Goal: Task Accomplishment & Management: Use online tool/utility

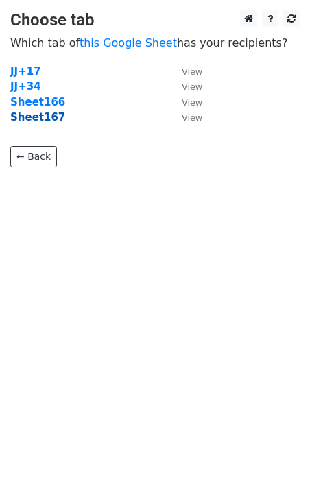
click at [46, 123] on strong "Sheet167" at bounding box center [37, 117] width 55 height 12
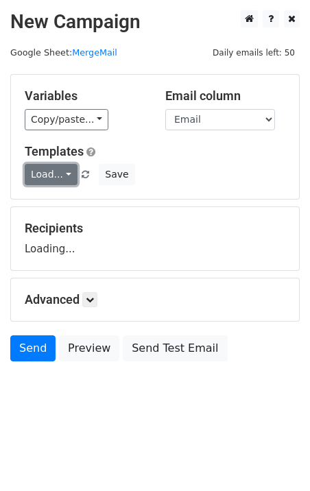
click at [50, 180] on link "Load..." at bounding box center [51, 174] width 53 height 21
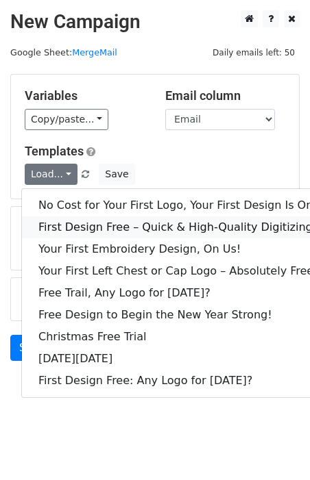
click at [86, 219] on link "First Design Free – Quick & High-Quality Digitizing!" at bounding box center [186, 228] width 329 height 22
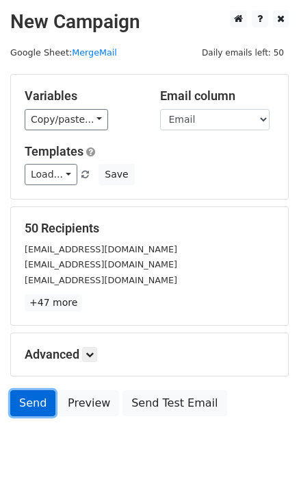
click at [16, 401] on link "Send" at bounding box center [32, 403] width 45 height 26
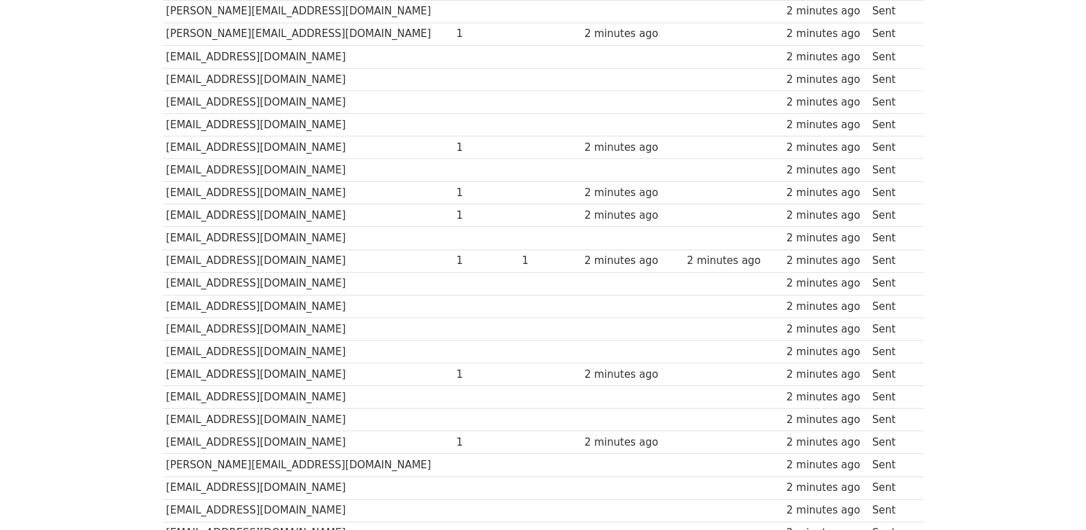
scroll to position [954, 0]
